Goal: Task Accomplishment & Management: Complete application form

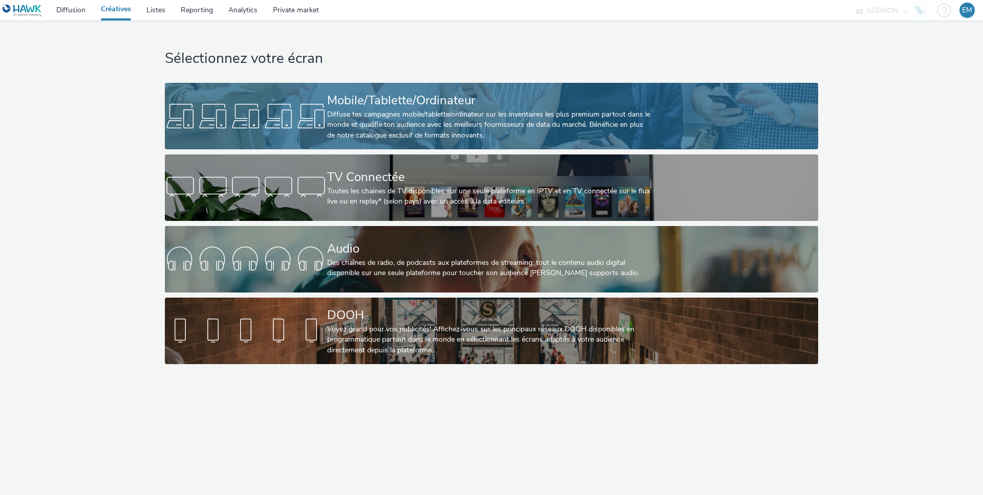
click at [574, 131] on div "Diffuse tes campagnes mobile/tablette/ordinateur sur les inventaires les plus p…" at bounding box center [489, 125] width 324 height 31
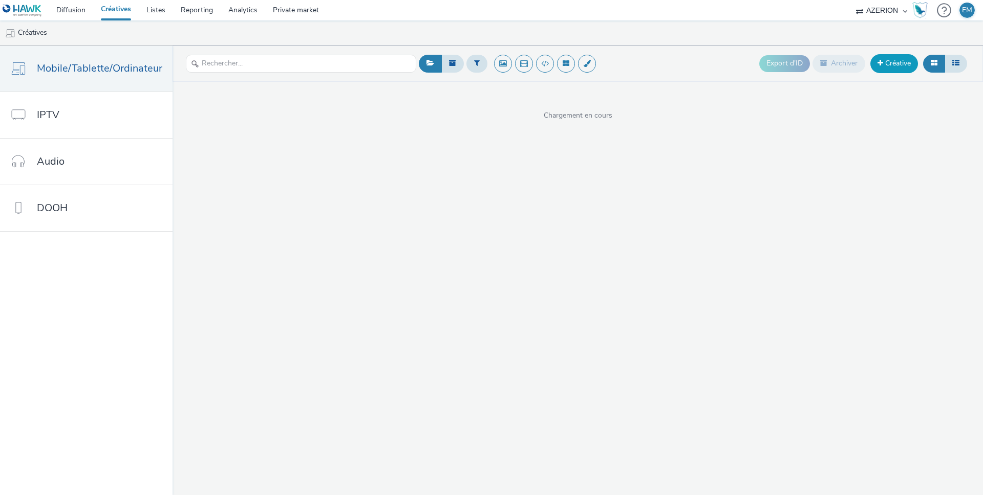
click at [880, 68] on link "Créative" at bounding box center [894, 63] width 48 height 18
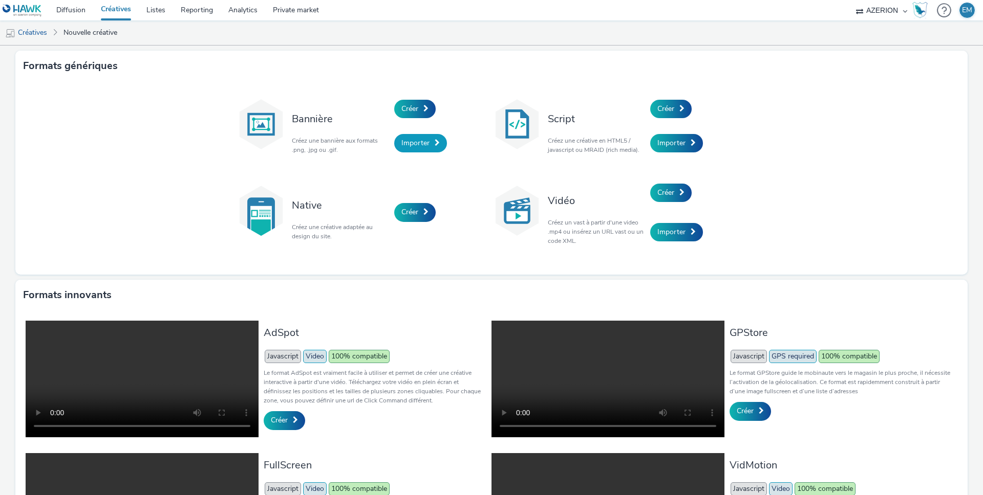
click at [420, 142] on span "Importer" at bounding box center [415, 143] width 28 height 10
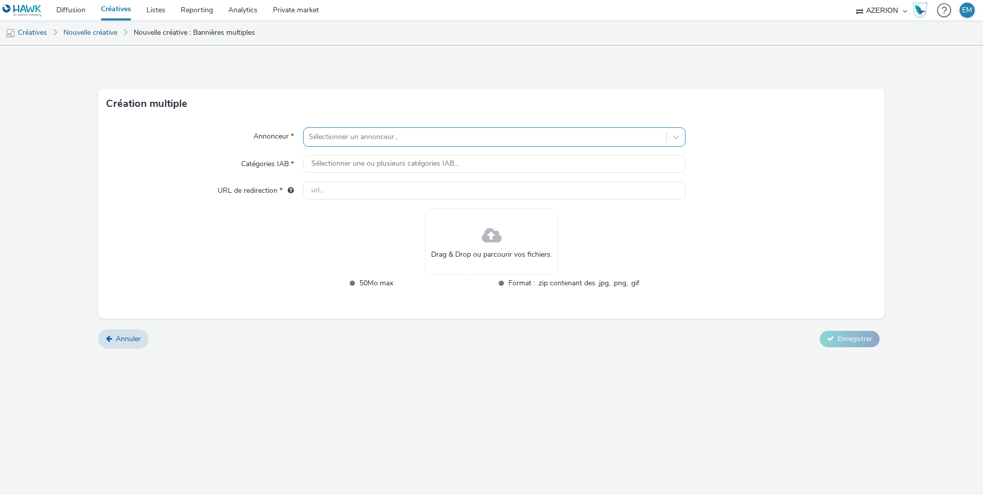
click at [623, 140] on div at bounding box center [485, 137] width 352 height 12
type input "fnac"
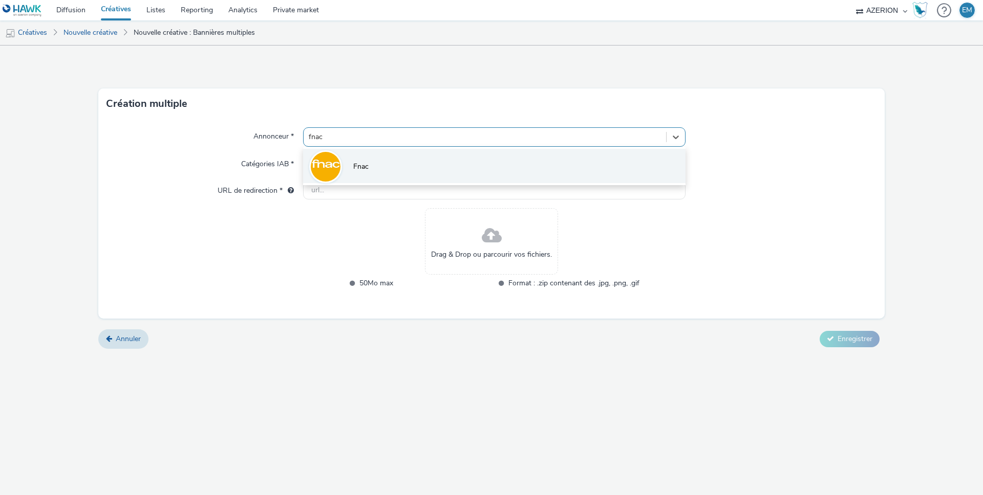
click at [574, 161] on li "Fnac" at bounding box center [494, 166] width 382 height 34
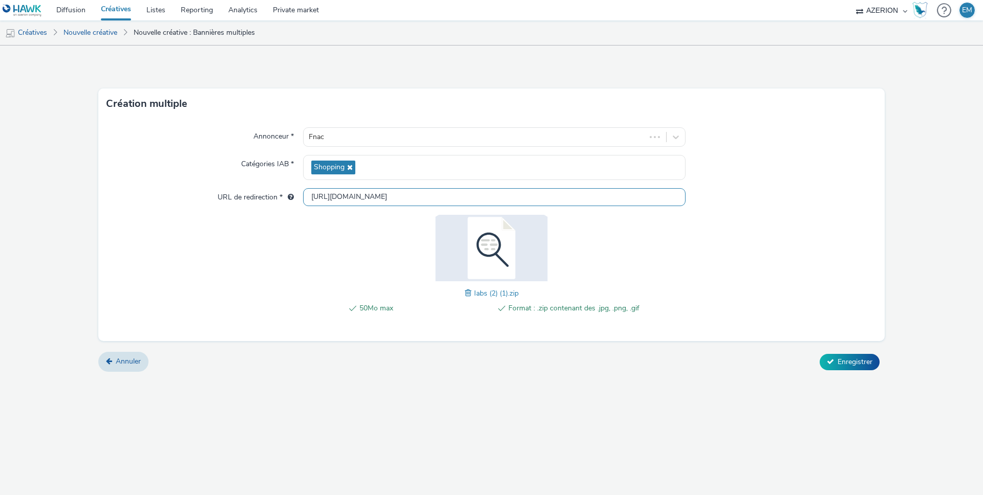
click at [616, 194] on input "[URL][DOMAIN_NAME]" at bounding box center [494, 197] width 382 height 18
paste input "s://[DOMAIN_NAME][URL]"
type input "[URL][DOMAIN_NAME]"
click at [688, 240] on div "Annonceur * Fnac Catégories IAB * Shopping URL de redirection * [URL][DOMAIN_NA…" at bounding box center [491, 230] width 786 height 222
click at [835, 363] on button "Enregistrer" at bounding box center [849, 362] width 60 height 16
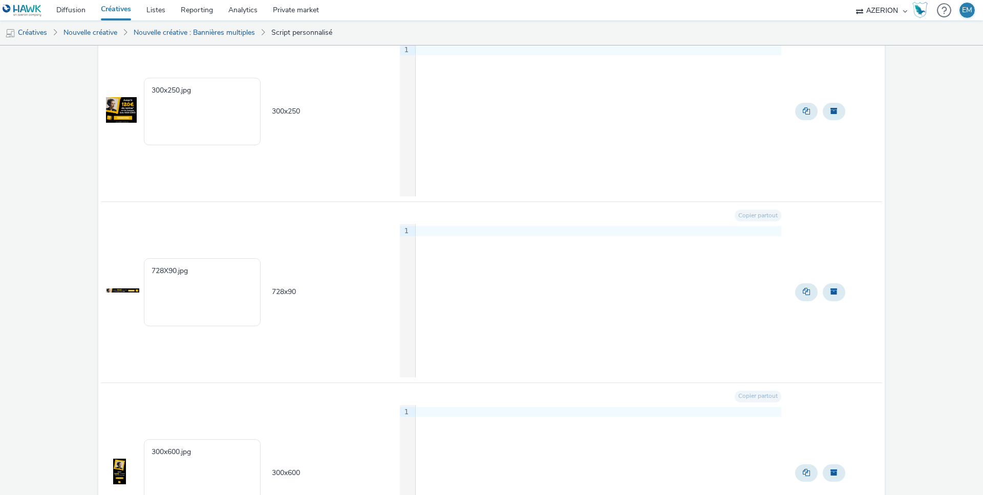
scroll to position [255, 0]
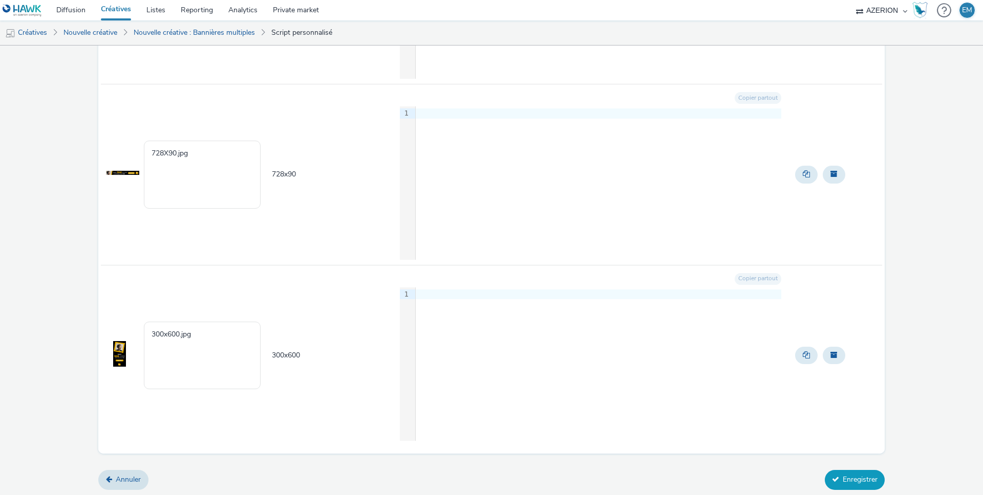
click at [832, 476] on icon at bounding box center [835, 479] width 7 height 7
